Goal: Task Accomplishment & Management: Manage account settings

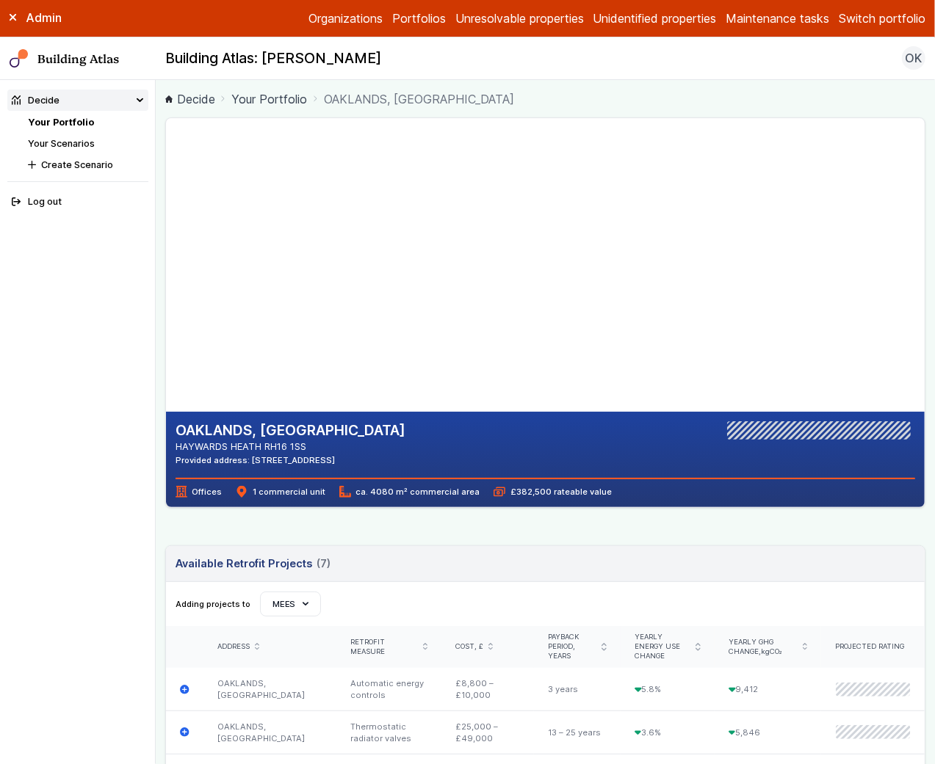
click at [875, 24] on button "Switch portfolio" at bounding box center [882, 19] width 87 height 18
click at [0, 0] on button "E.ON Schools [GEOGRAPHIC_DATA]" at bounding box center [0, 0] width 0 height 0
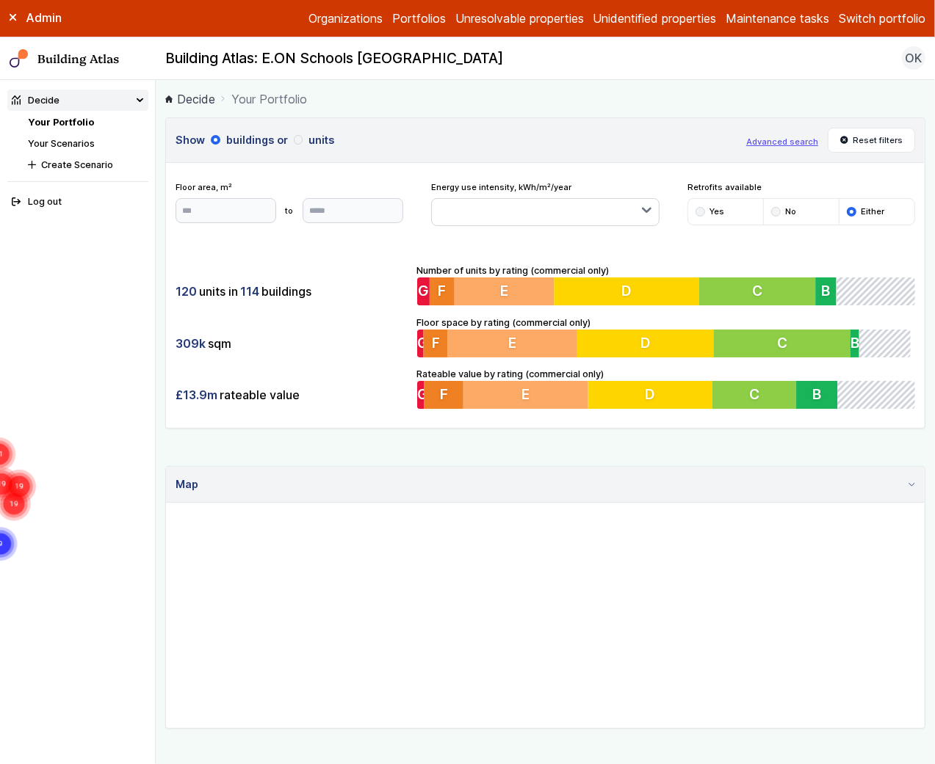
click at [820, 66] on div "Building Atlas: E.ON Schools Nottingham OK Log out" at bounding box center [545, 58] width 779 height 24
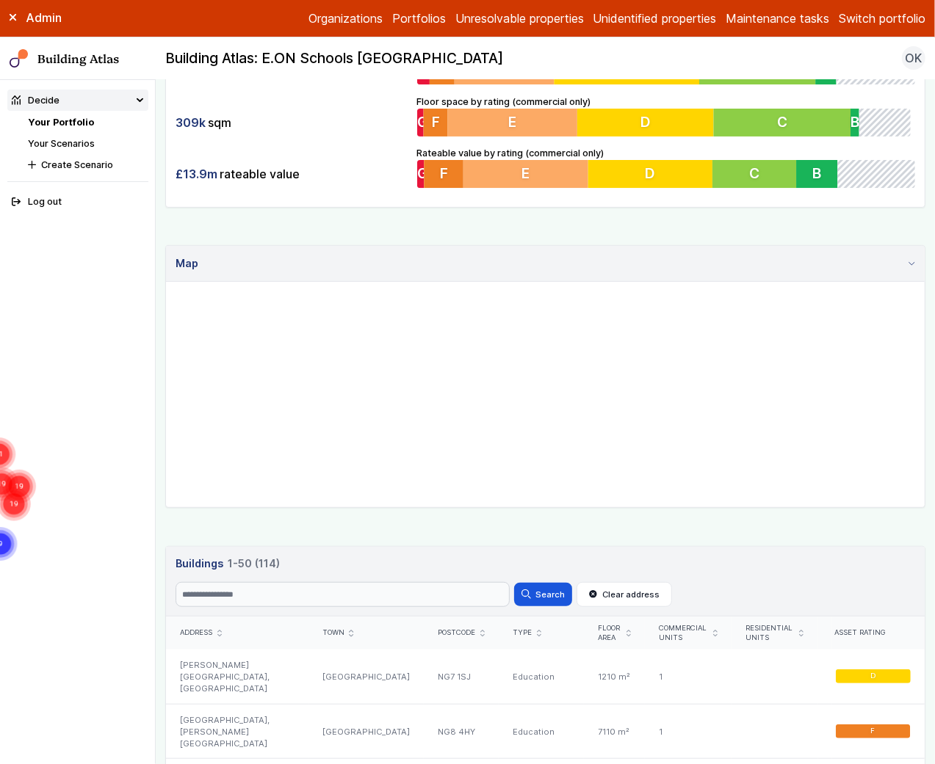
scroll to position [177, 0]
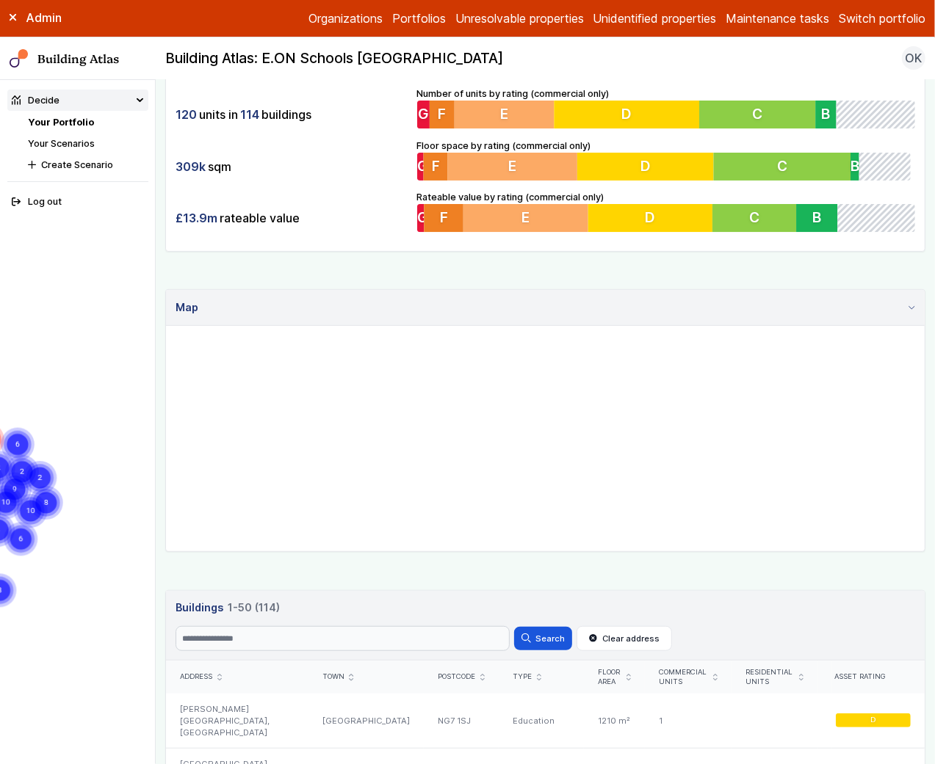
click at [77, 142] on link "Your Scenarios" at bounding box center [61, 143] width 67 height 11
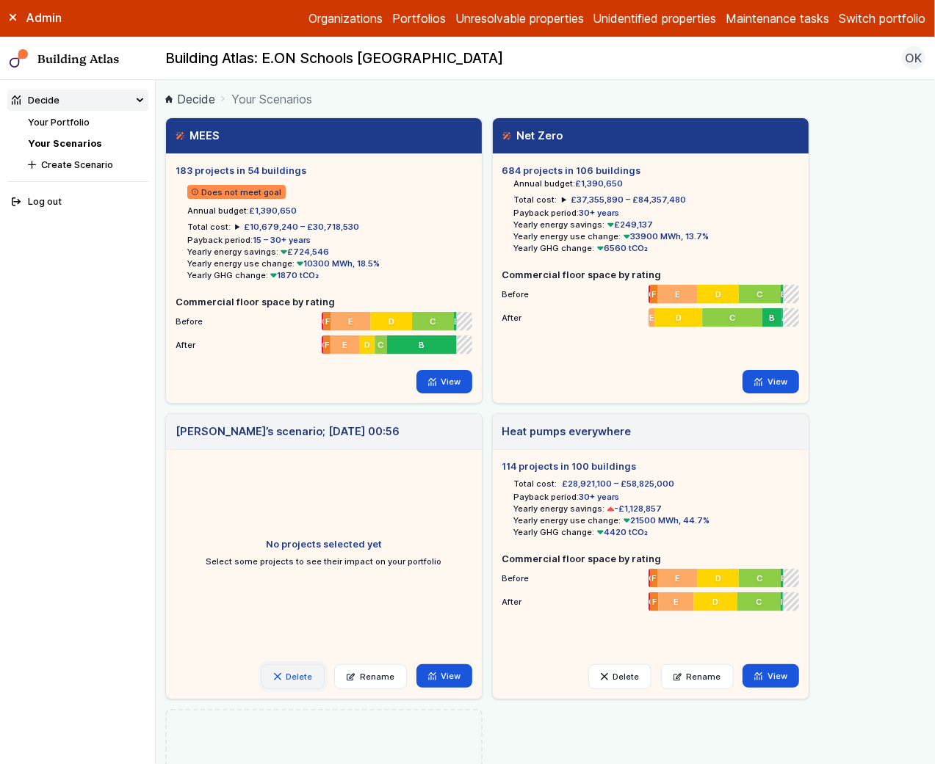
click at [289, 673] on button "Delete" at bounding box center [292, 677] width 63 height 25
click at [0, 0] on button "Delete" at bounding box center [0, 0] width 0 height 0
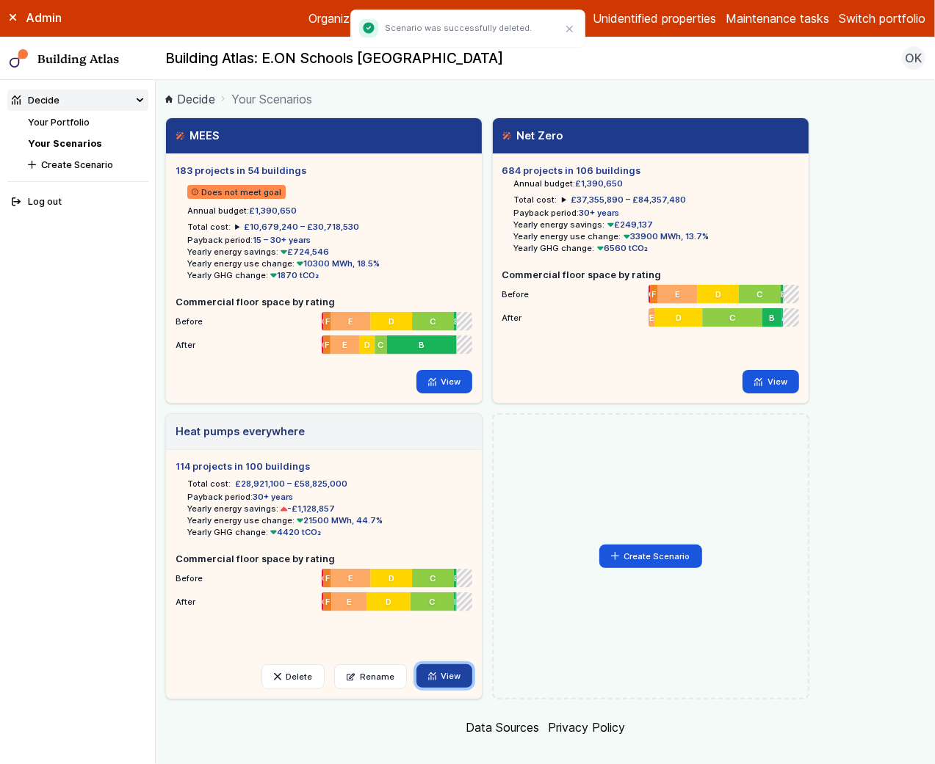
click at [447, 679] on link "View" at bounding box center [444, 677] width 57 height 24
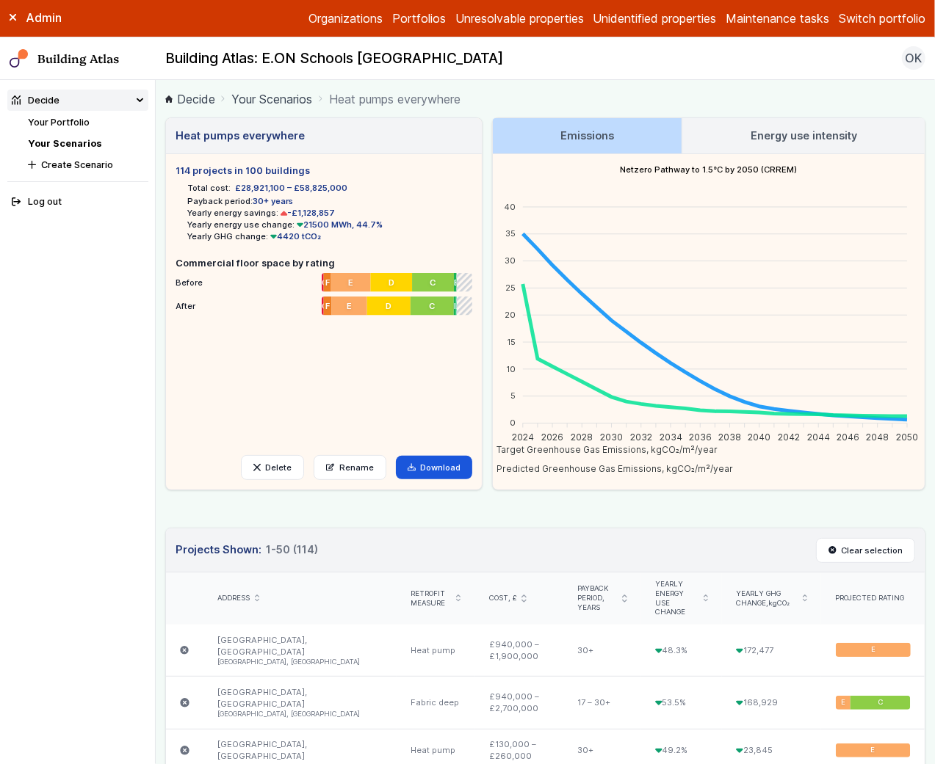
click at [757, 135] on h3 "Energy use intensity" at bounding box center [804, 136] width 106 height 16
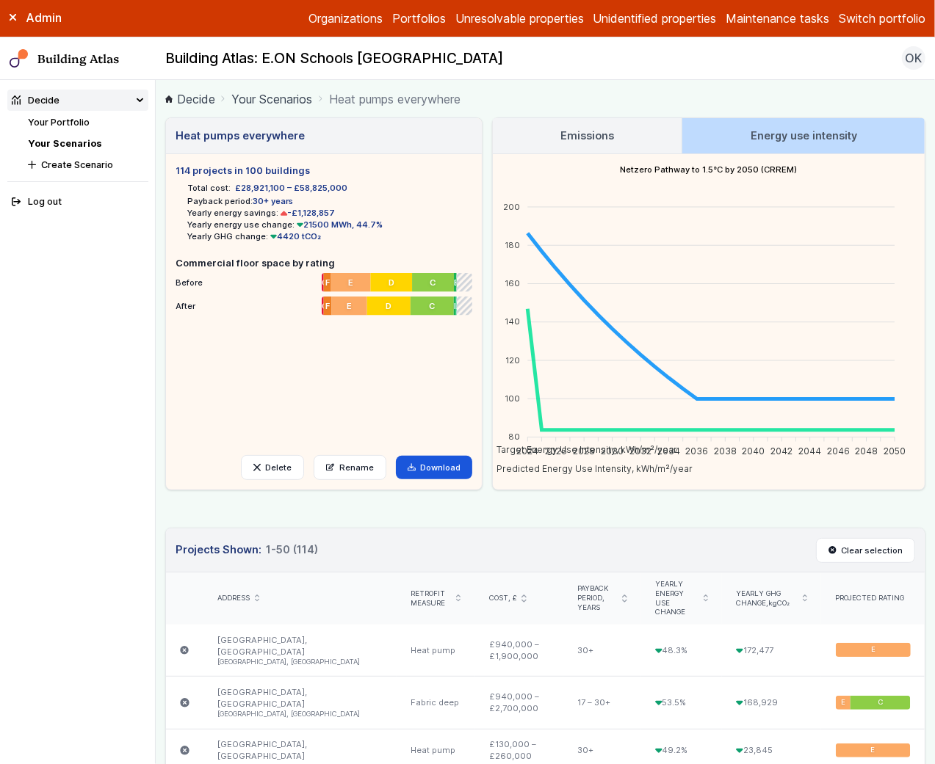
click at [405, 192] on ul "Total cost: £28,921,100 – £58,825,000 Payback period: 30+ years Yearly energy s…" at bounding box center [324, 210] width 297 height 65
click at [599, 115] on main "Decide Your Scenarios Heat pumps everywhere Heat pumps everywhere 114 projects …" at bounding box center [545, 422] width 779 height 684
click at [597, 128] on h3 "Emissions" at bounding box center [587, 136] width 54 height 16
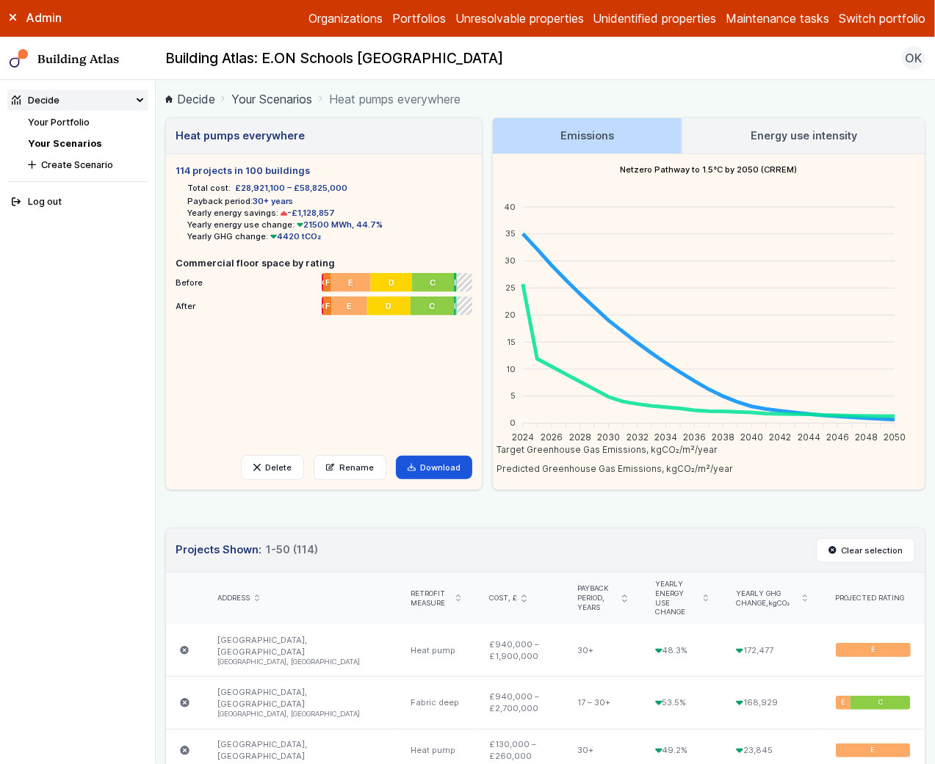
click at [272, 93] on link "Your Scenarios" at bounding box center [271, 99] width 81 height 18
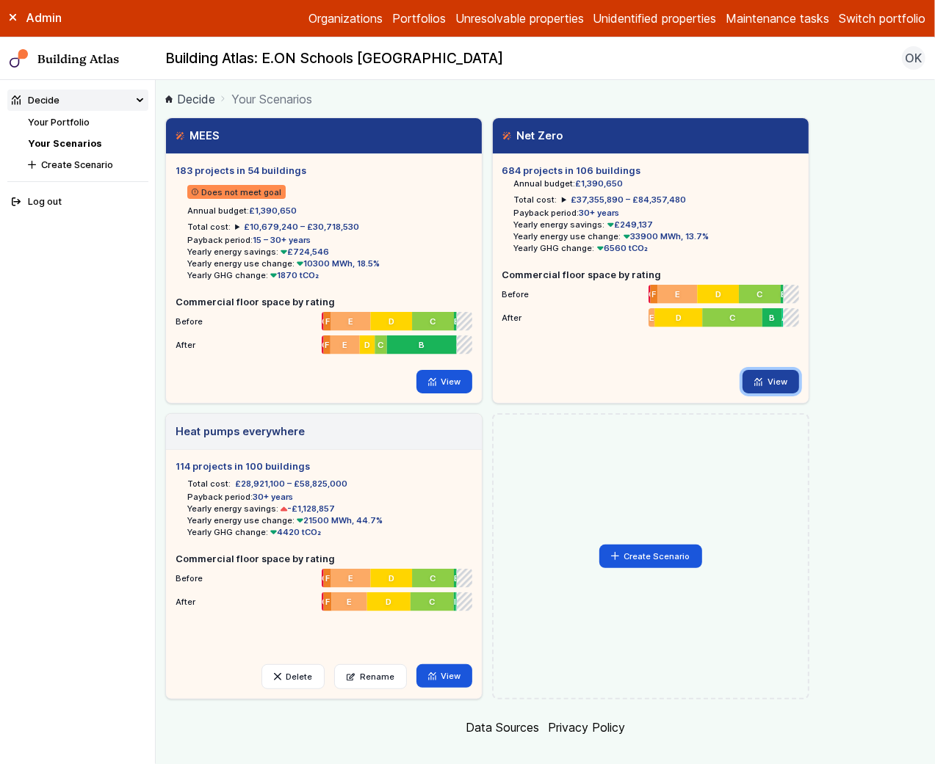
click at [779, 376] on link "View" at bounding box center [770, 382] width 57 height 24
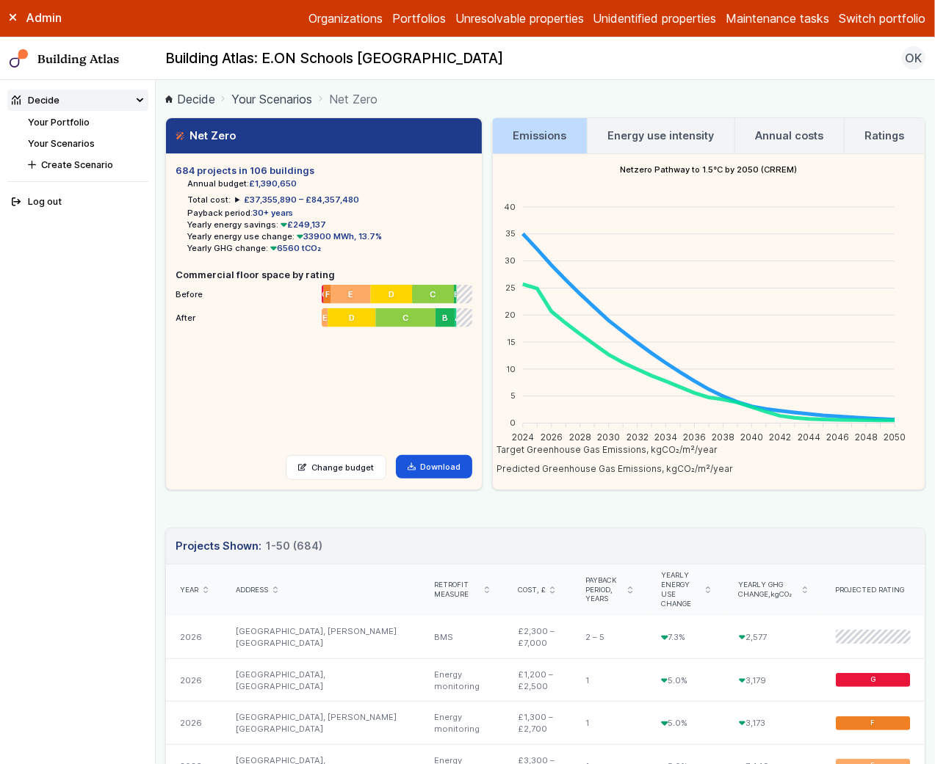
click at [685, 131] on h3 "Energy use intensity" at bounding box center [660, 136] width 106 height 16
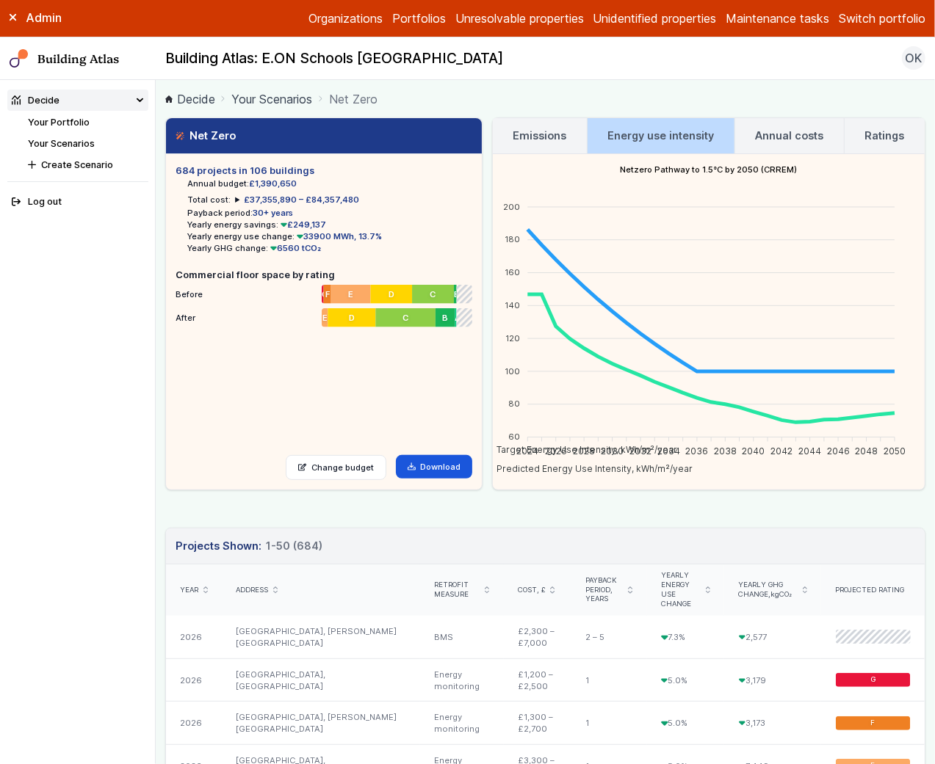
click at [800, 140] on h3 "Annual costs" at bounding box center [790, 136] width 68 height 16
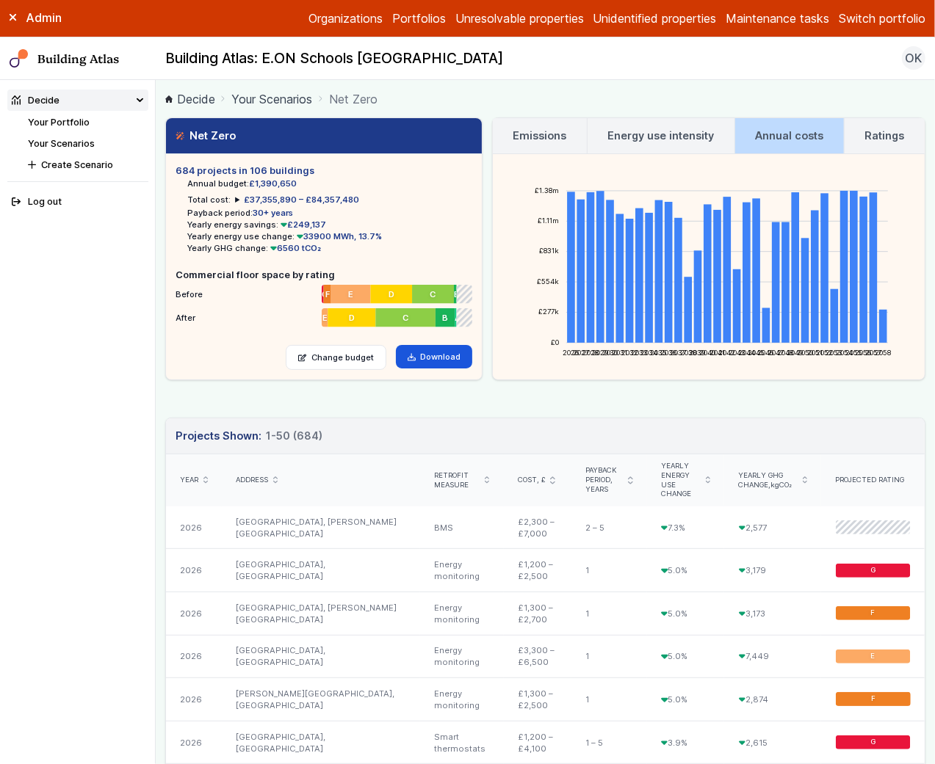
click at [891, 136] on h3 "Ratings" at bounding box center [885, 136] width 40 height 16
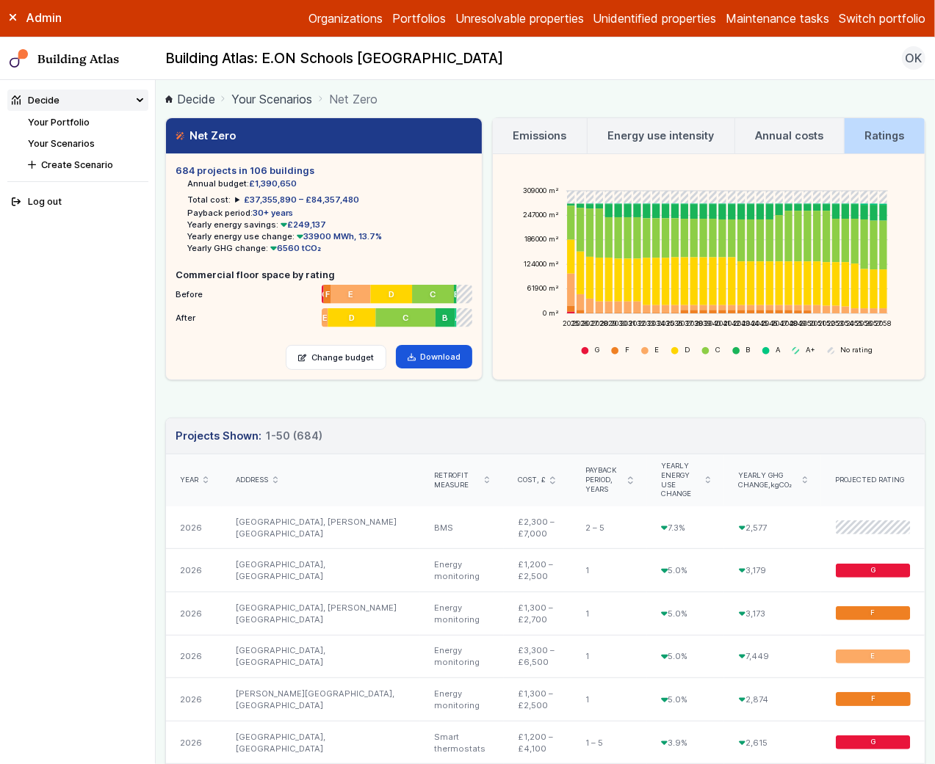
click at [522, 138] on h3 "Emissions" at bounding box center [540, 136] width 54 height 16
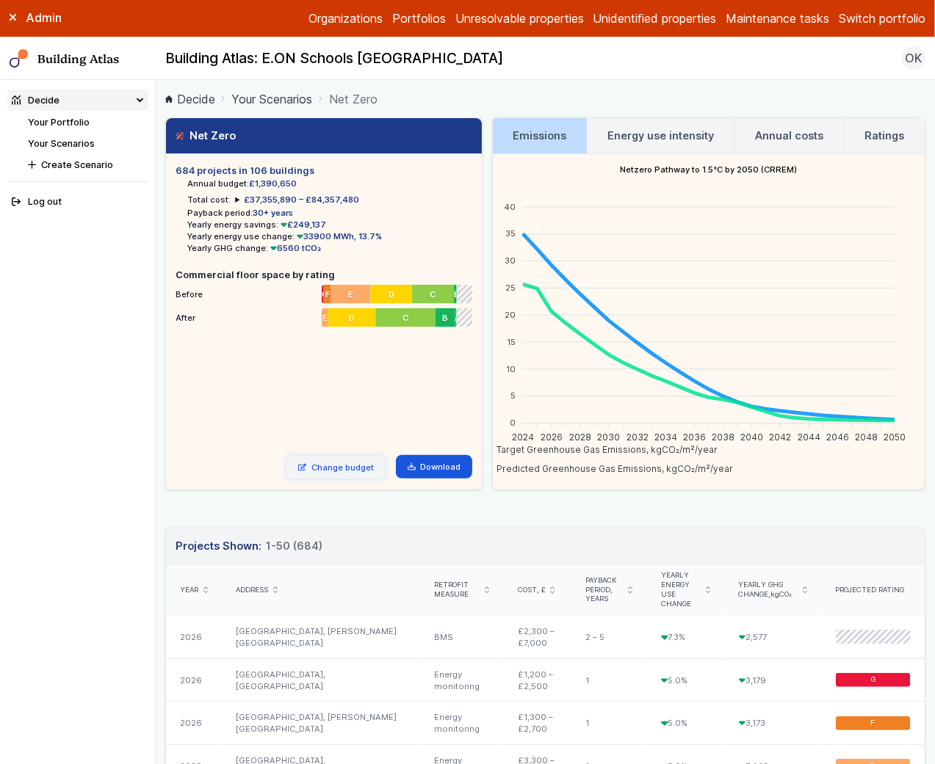
click at [342, 470] on link "Change budget" at bounding box center [336, 467] width 101 height 25
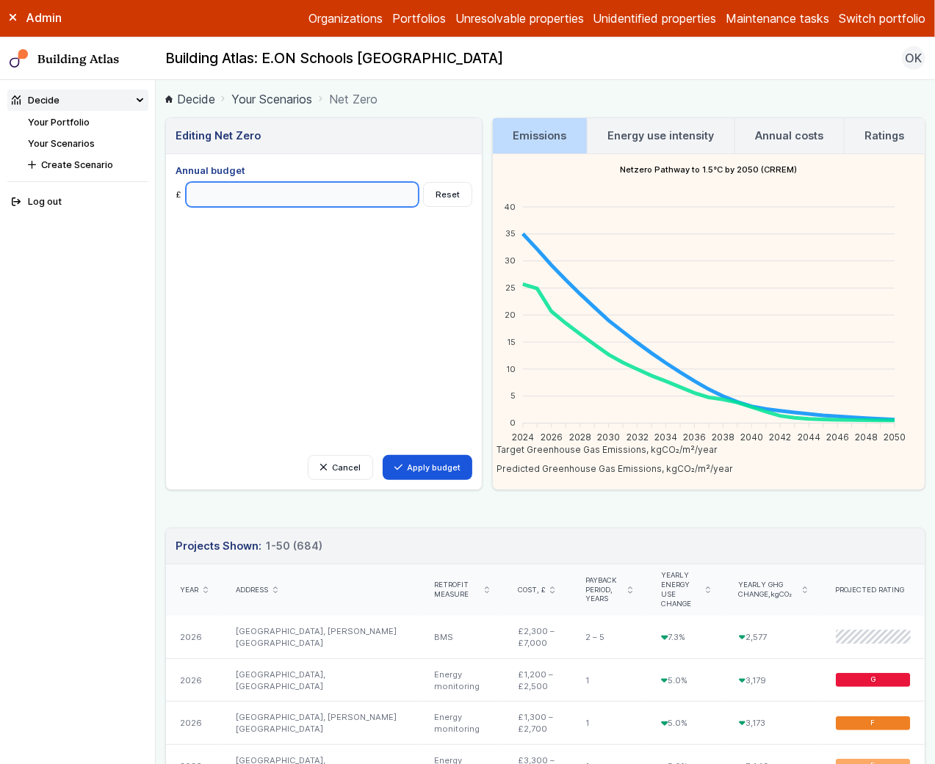
click at [230, 204] on input "Annual budget" at bounding box center [302, 194] width 233 height 25
type input "*******"
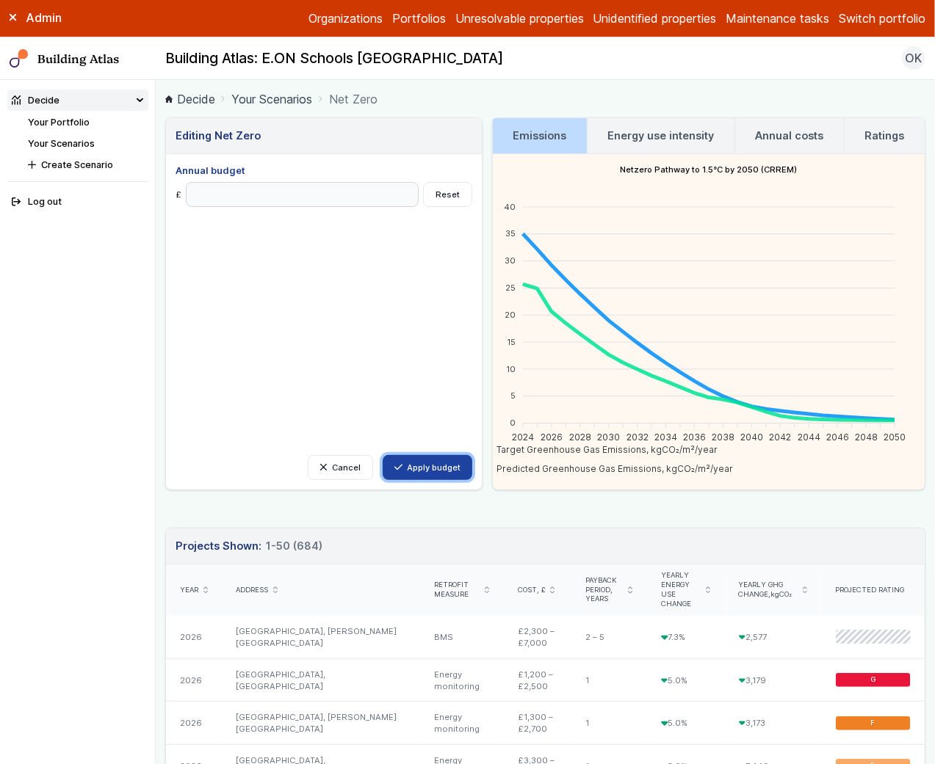
click at [441, 469] on button "Apply budget" at bounding box center [428, 467] width 90 height 25
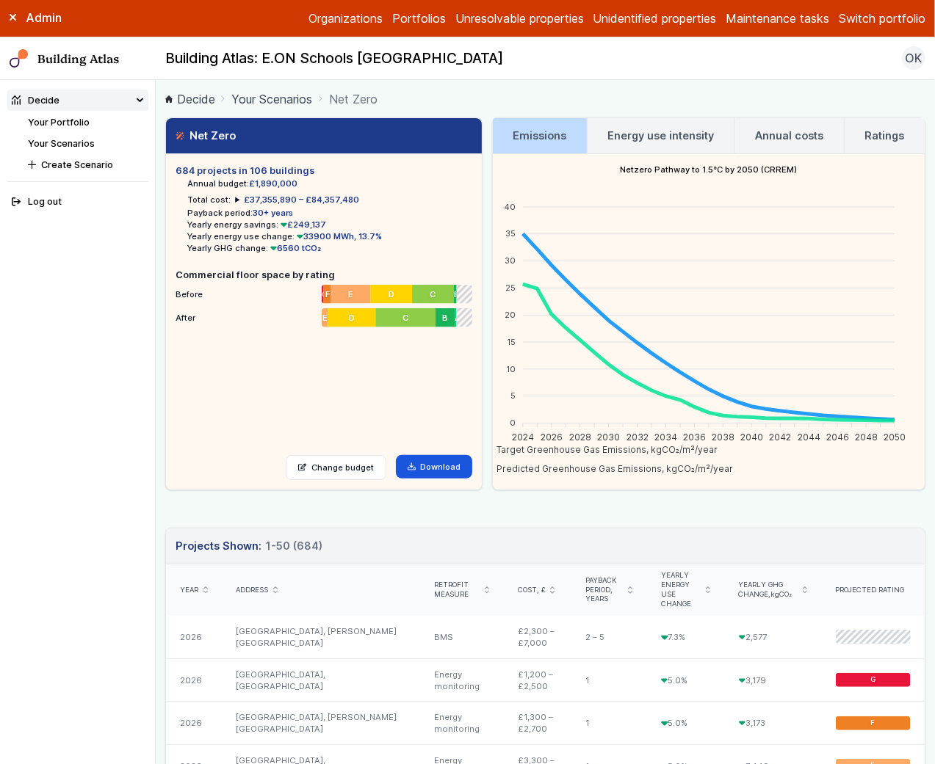
click at [663, 136] on h3 "Energy use intensity" at bounding box center [660, 136] width 106 height 16
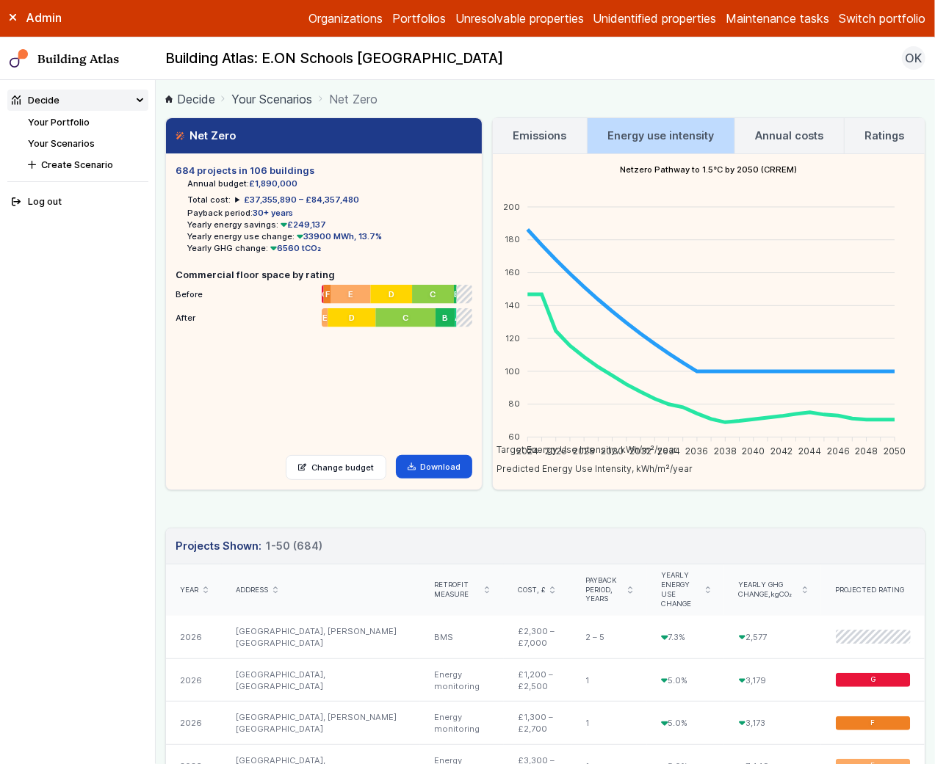
click at [781, 129] on h3 "Annual costs" at bounding box center [790, 136] width 68 height 16
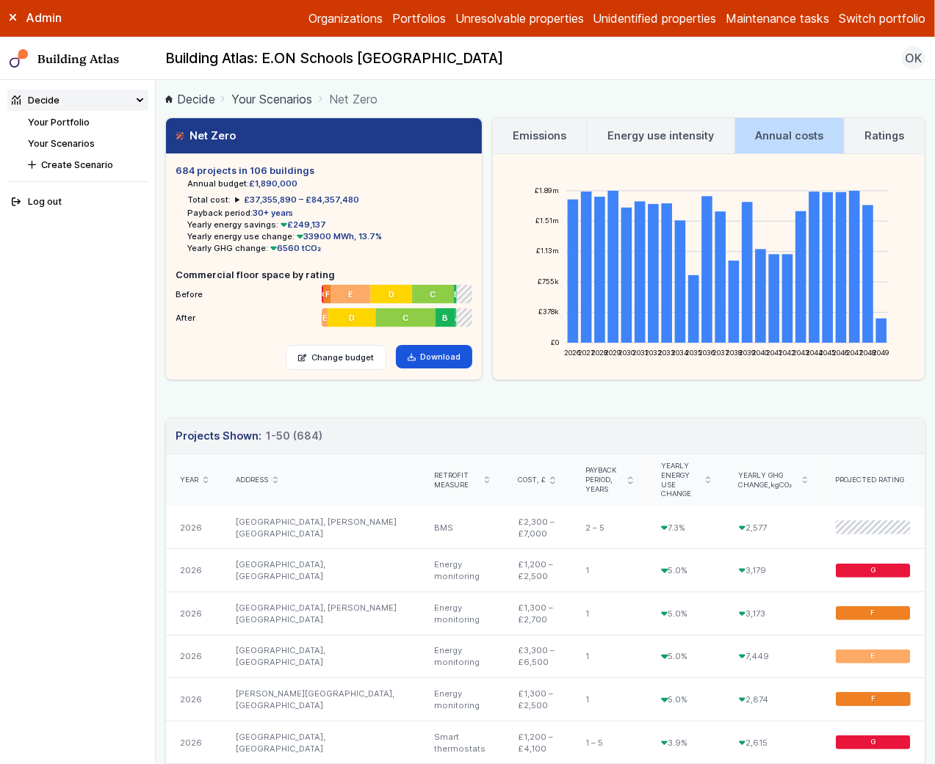
click at [865, 133] on h3 "Ratings" at bounding box center [885, 136] width 40 height 16
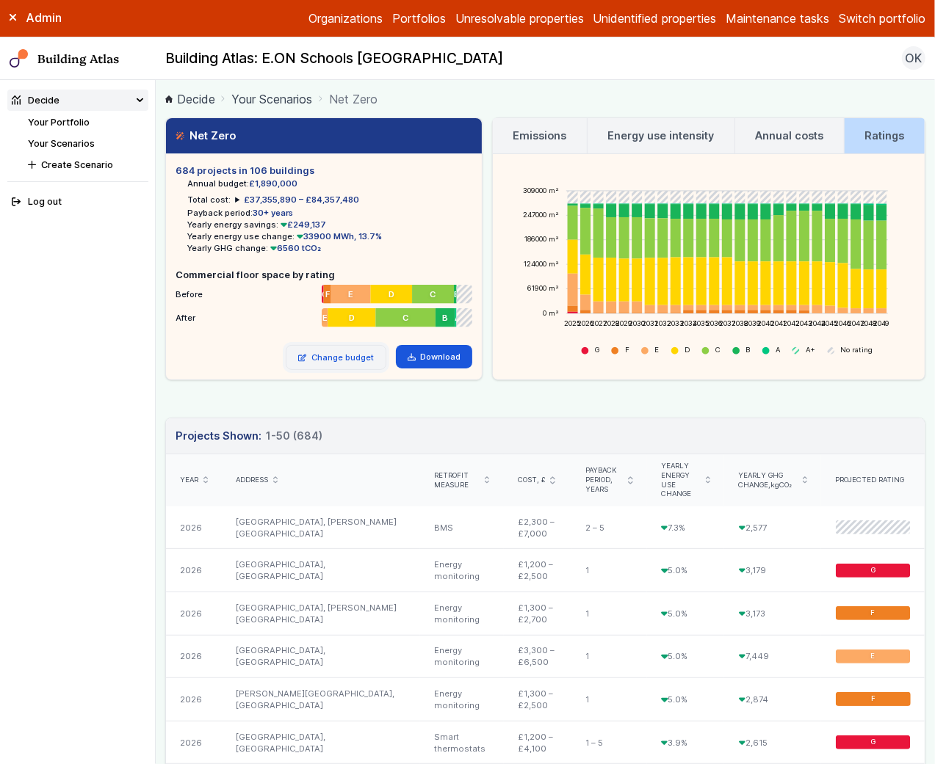
click at [324, 362] on link "Change budget" at bounding box center [336, 357] width 101 height 25
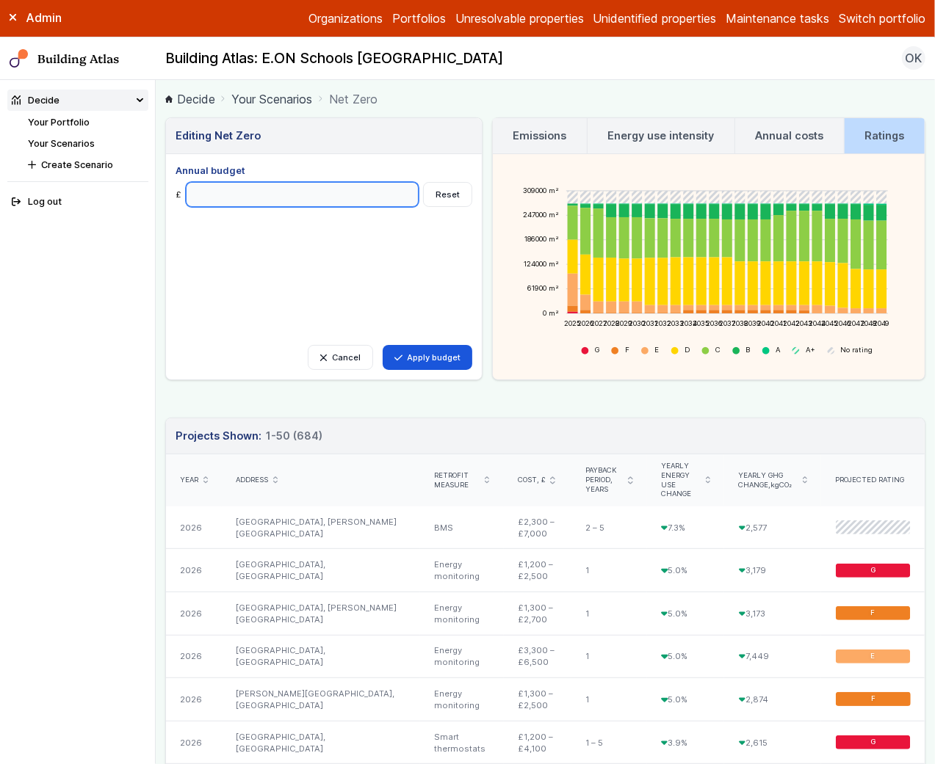
click at [198, 195] on input "*******" at bounding box center [302, 194] width 233 height 25
type input "*******"
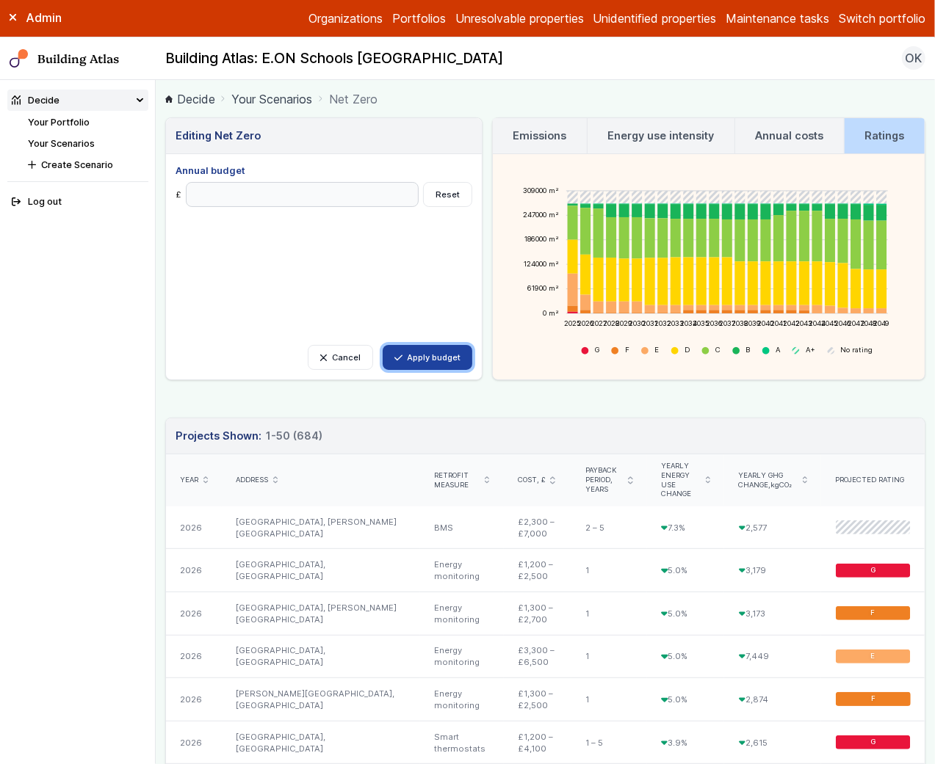
click at [439, 353] on button "Apply budget" at bounding box center [428, 357] width 90 height 25
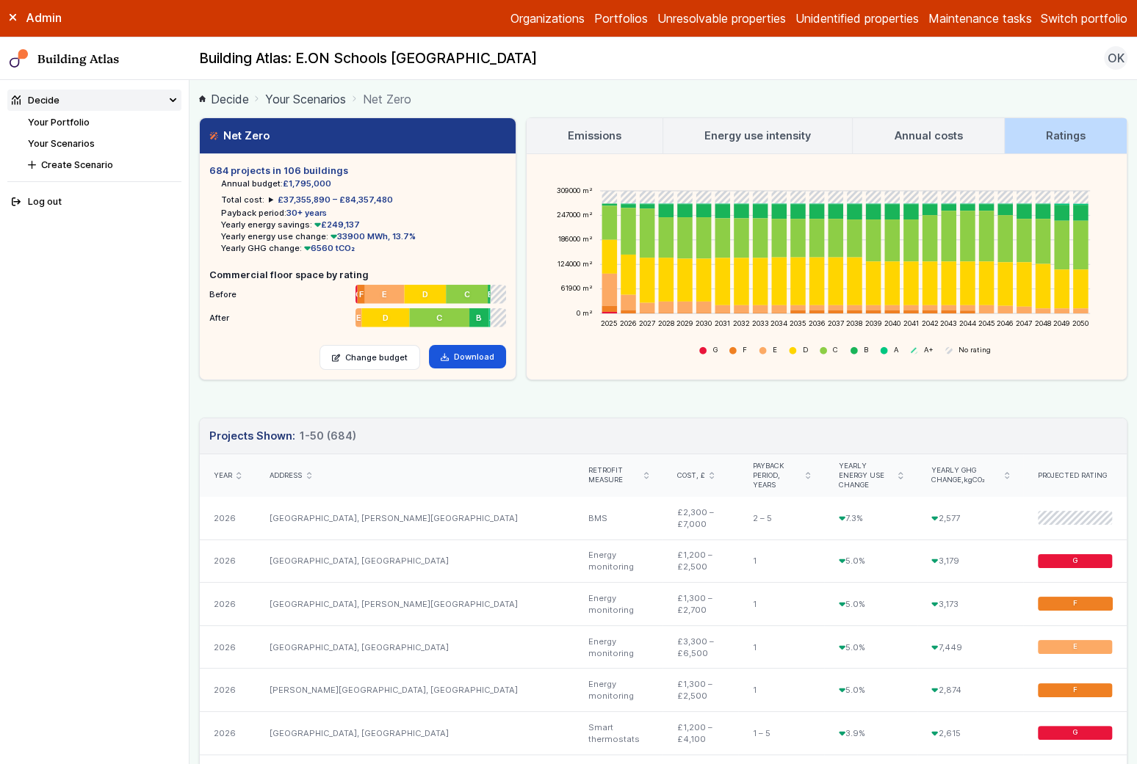
click at [607, 129] on h3 "Emissions" at bounding box center [595, 136] width 54 height 16
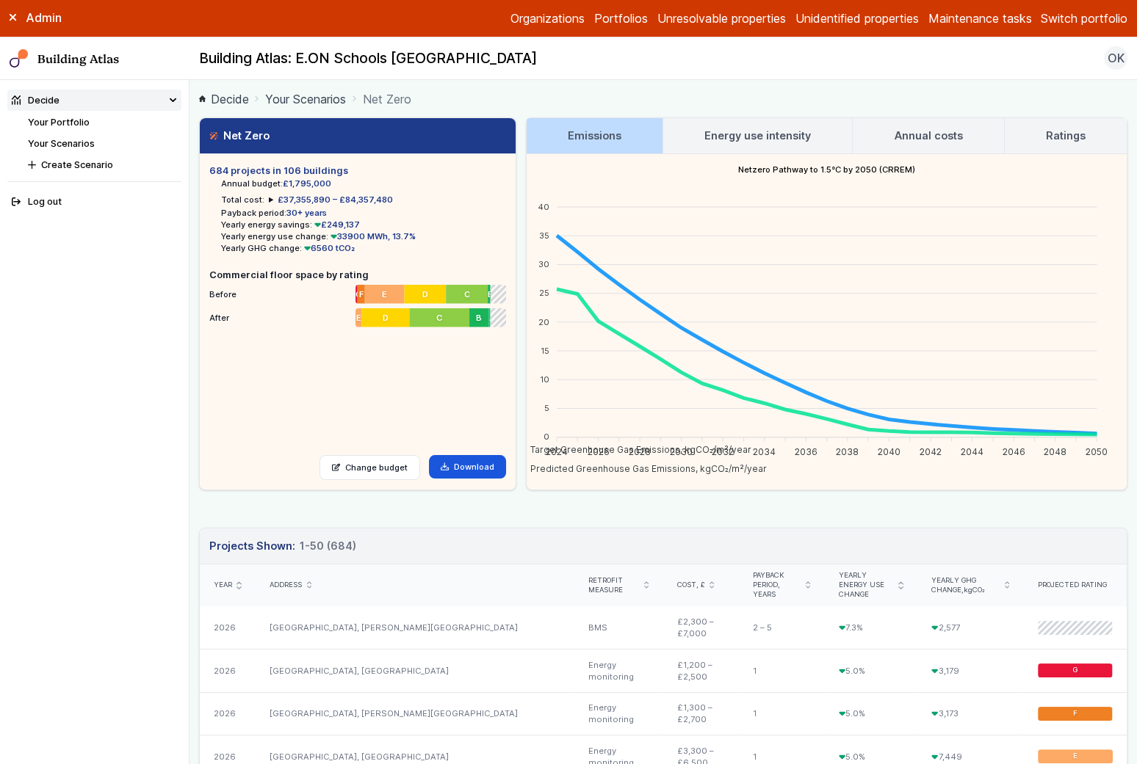
click at [720, 128] on h3 "Energy use intensity" at bounding box center [757, 136] width 106 height 16
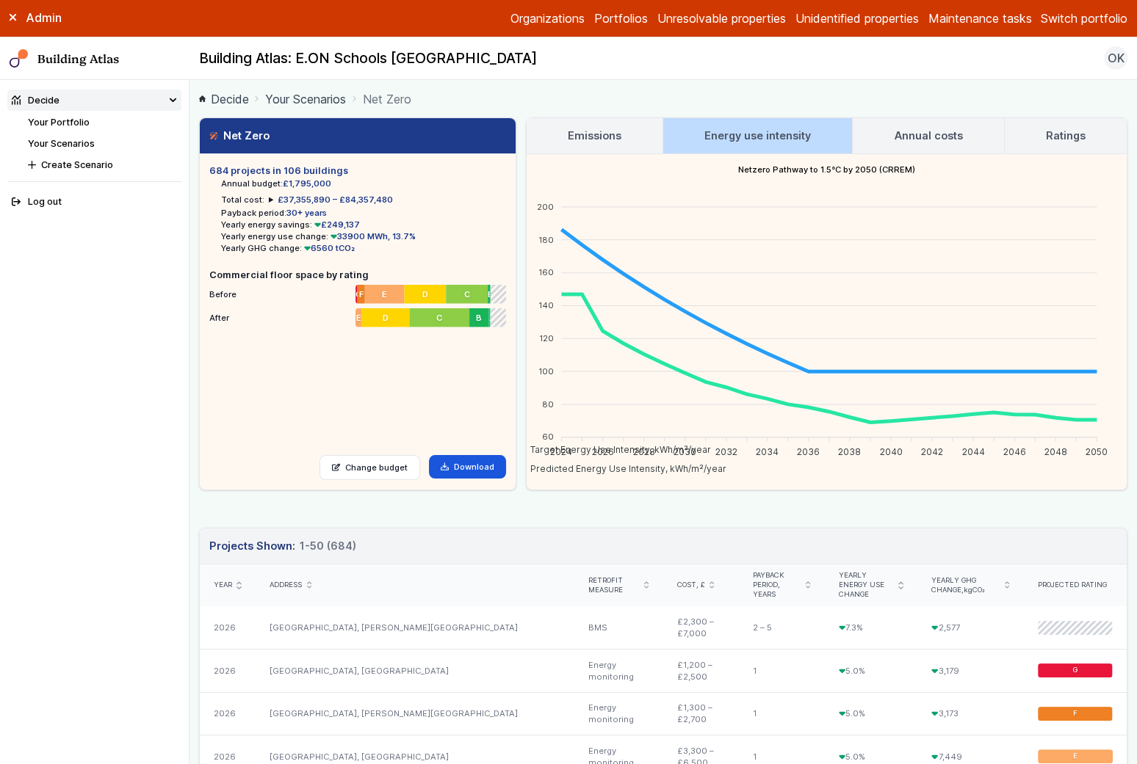
click at [934, 136] on h3 "Annual costs" at bounding box center [928, 136] width 68 height 16
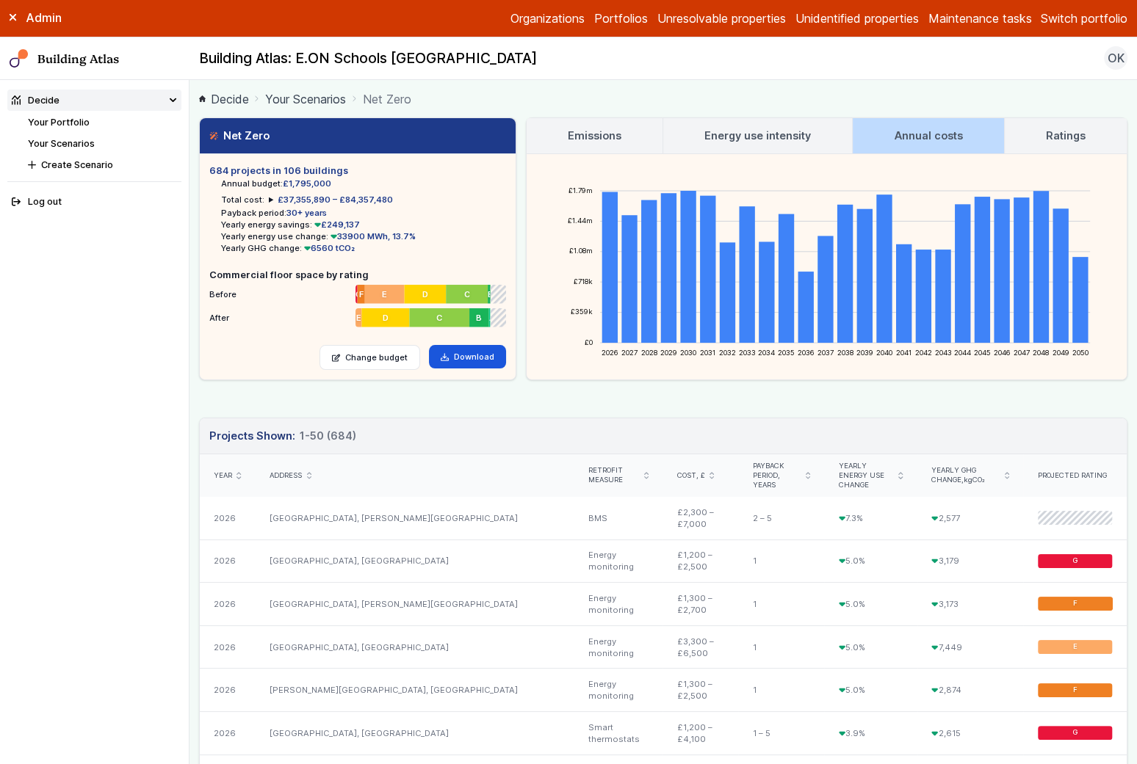
click at [934, 134] on h3 "Ratings" at bounding box center [1066, 136] width 40 height 16
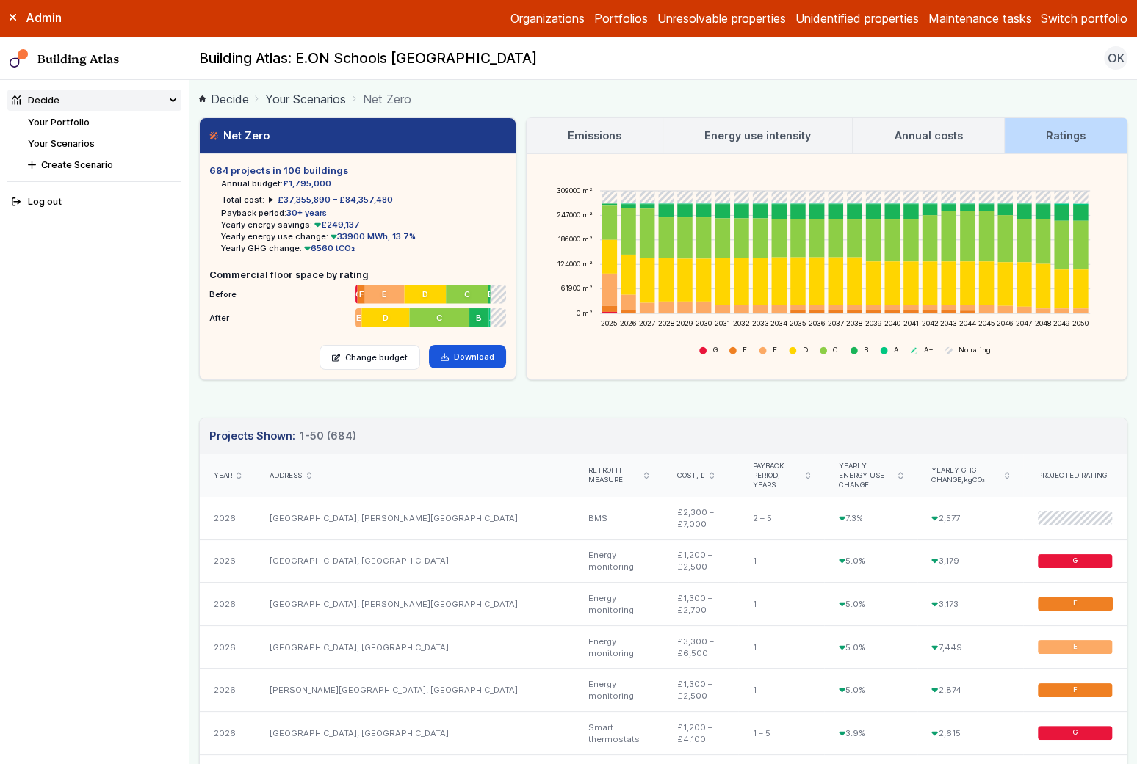
click at [604, 136] on h3 "Emissions" at bounding box center [595, 136] width 54 height 16
click at [599, 136] on h3 "Emissions" at bounding box center [595, 136] width 54 height 16
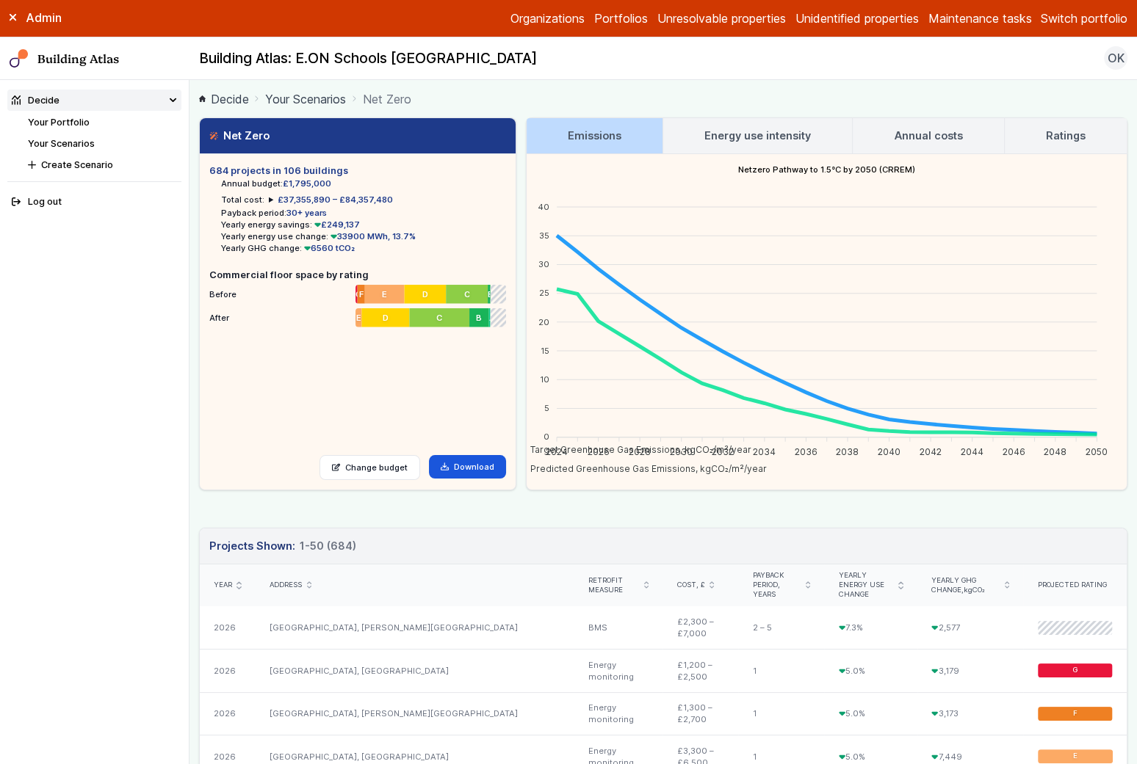
click at [934, 133] on h3 "Annual costs" at bounding box center [928, 136] width 68 height 16
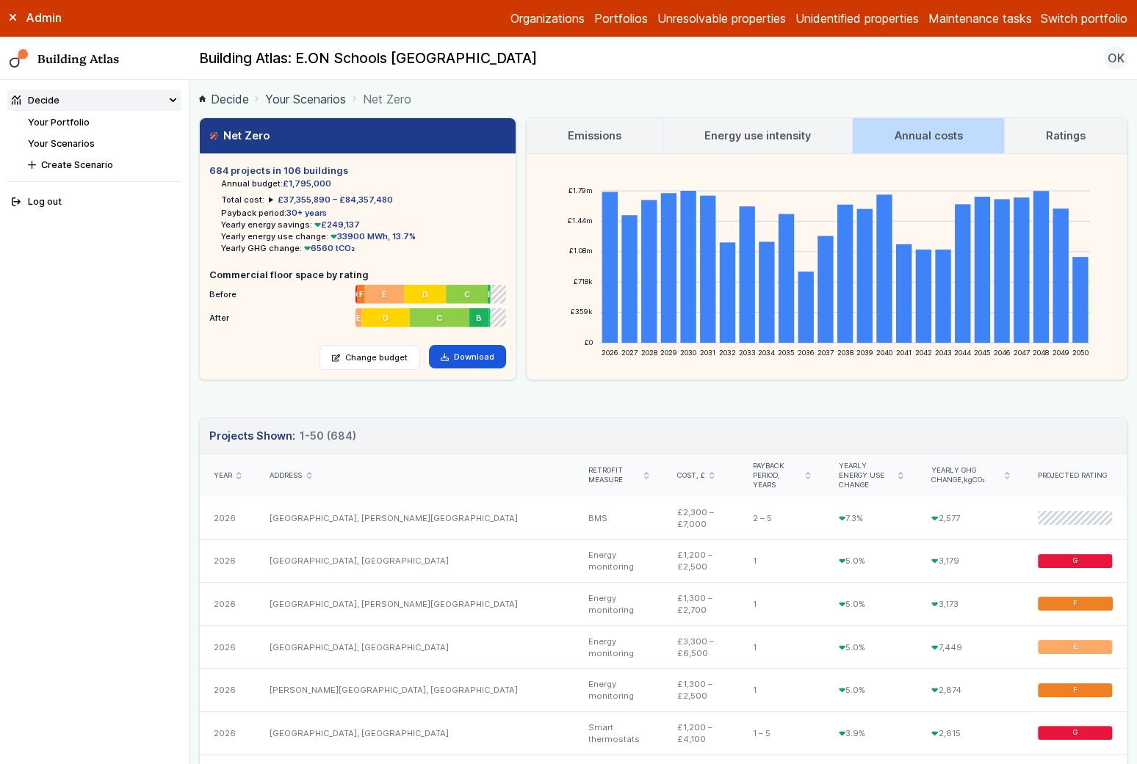
click at [66, 145] on link "Your Scenarios" at bounding box center [61, 143] width 67 height 11
click at [75, 138] on link "Your Scenarios" at bounding box center [61, 143] width 67 height 11
